Goal: Find contact information: Find contact information

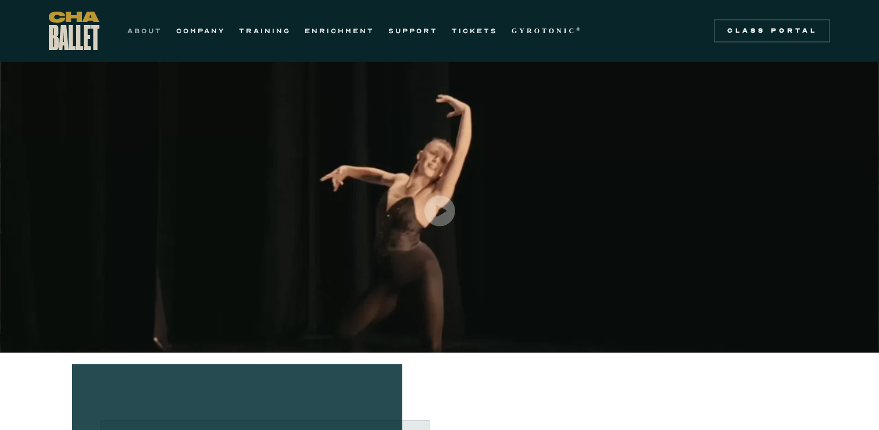
click at [152, 32] on link "ABOUT" at bounding box center [144, 31] width 35 height 14
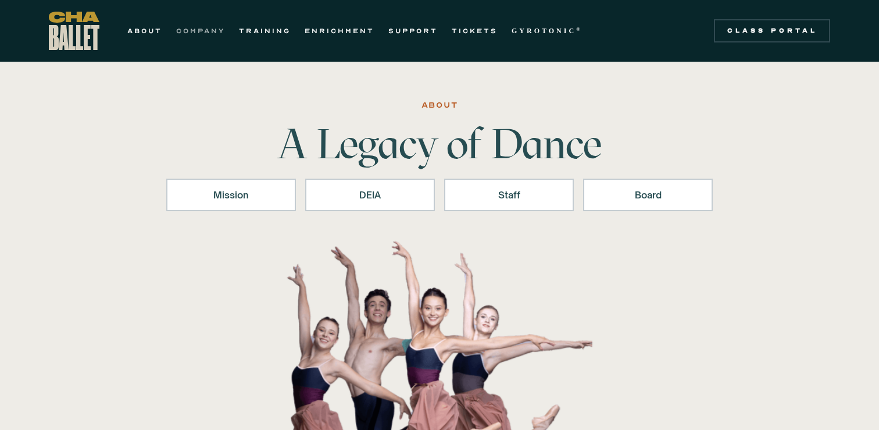
click at [203, 33] on link "COMPANY" at bounding box center [200, 31] width 49 height 14
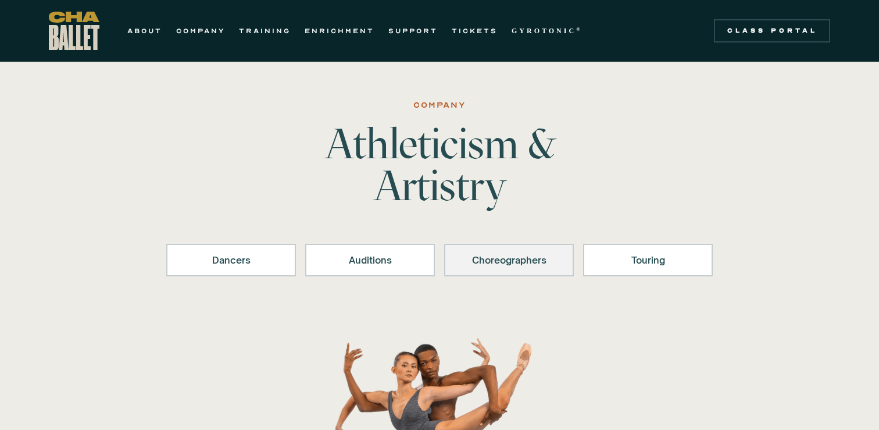
click at [492, 261] on div "Choreographers" at bounding box center [508, 260] width 99 height 14
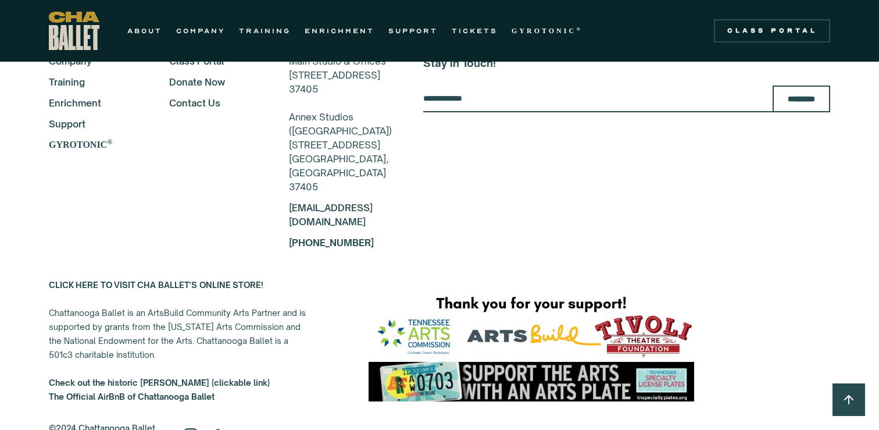
scroll to position [3130, 0]
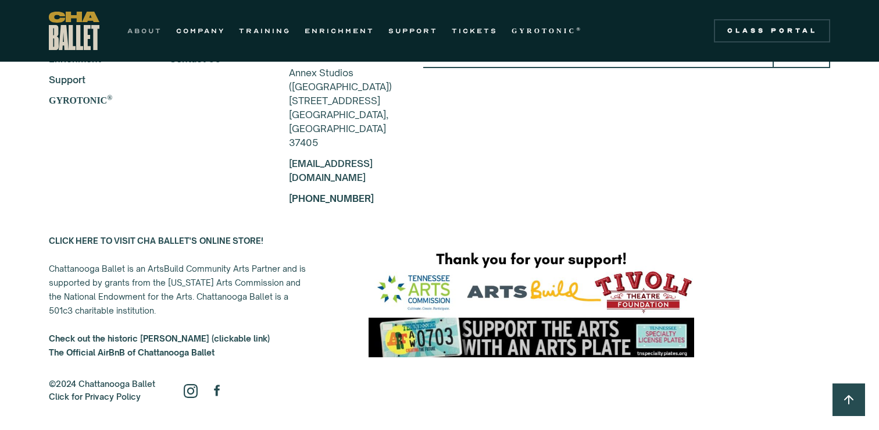
click at [134, 31] on link "ABOUT" at bounding box center [144, 31] width 35 height 14
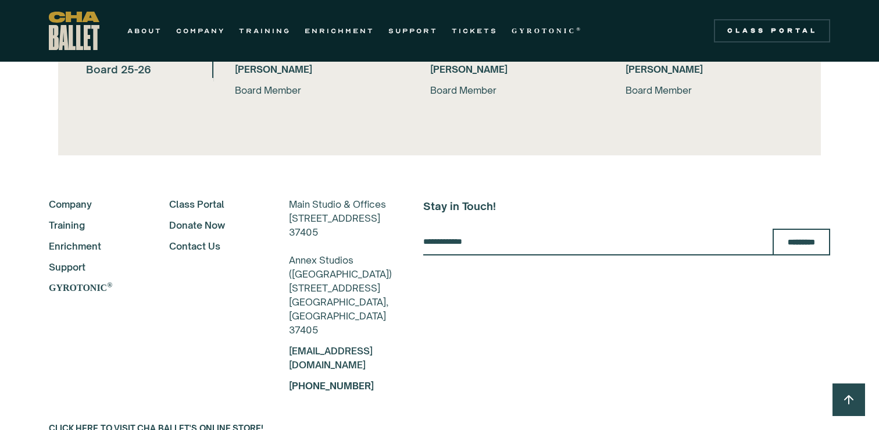
scroll to position [2628, 0]
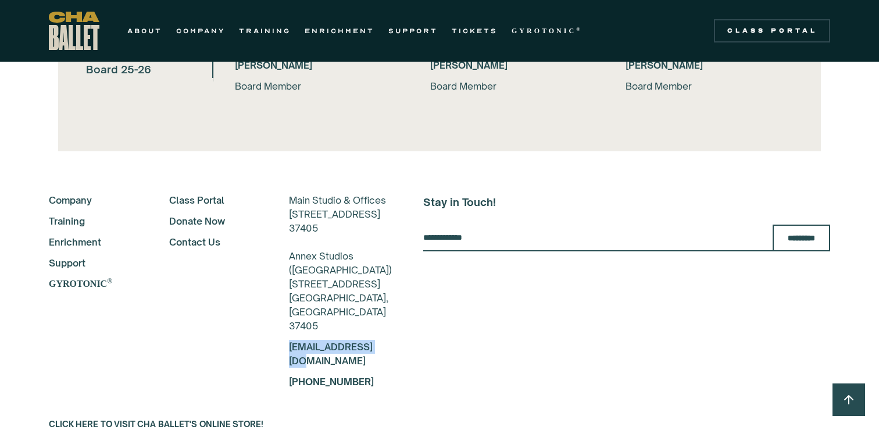
drag, startPoint x: 366, startPoint y: 363, endPoint x: 257, endPoint y: 363, distance: 108.1
click at [257, 363] on div "About Company Training Enrichment Support GYROTONIC ® Class Portal Donate Now C…" at bounding box center [439, 290] width 781 height 195
copy link "[EMAIL_ADDRESS][DOMAIN_NAME]"
